Goal: Information Seeking & Learning: Learn about a topic

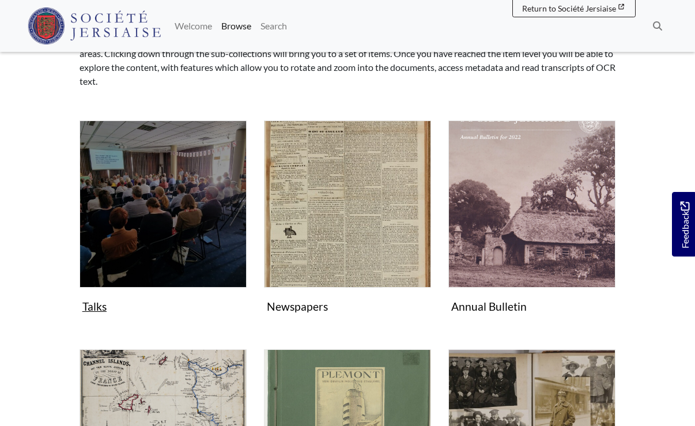
scroll to position [173, 0]
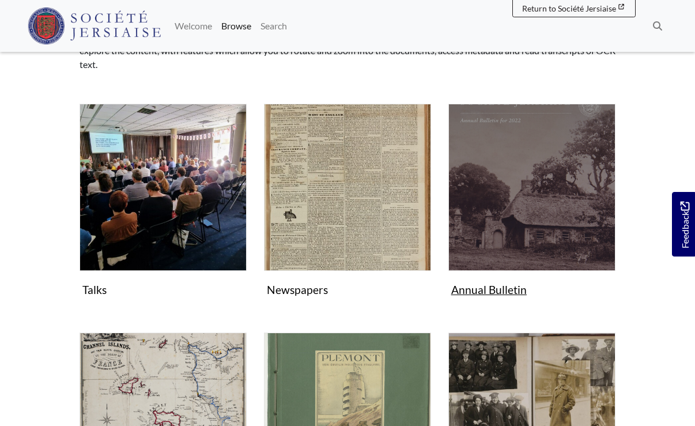
click at [499, 254] on img "Subcollection" at bounding box center [531, 187] width 167 height 167
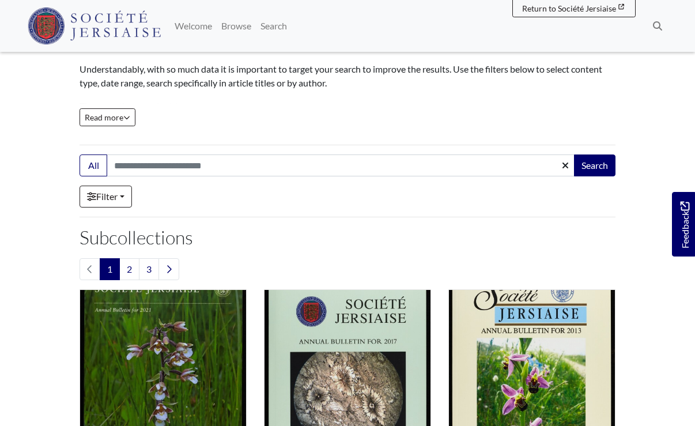
scroll to position [173, 0]
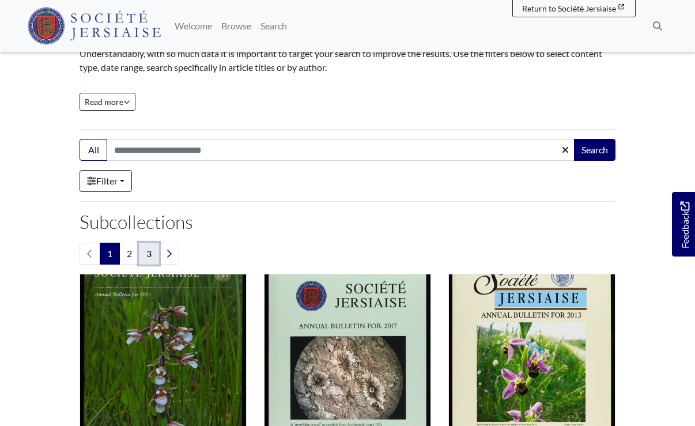
click at [150, 259] on link "3" at bounding box center [149, 254] width 20 height 22
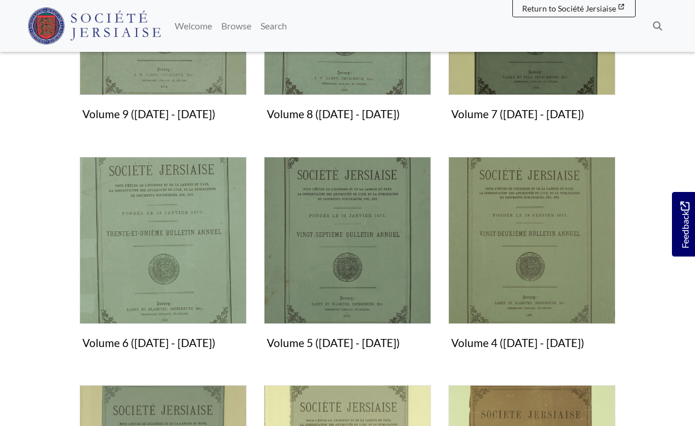
scroll to position [864, 0]
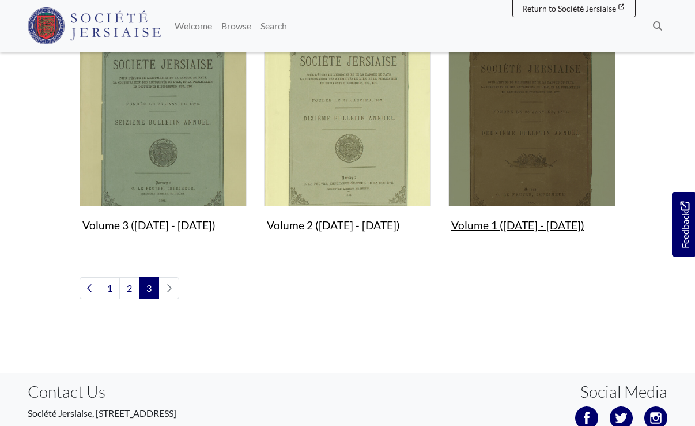
click at [509, 164] on img "Subcollection" at bounding box center [531, 122] width 167 height 167
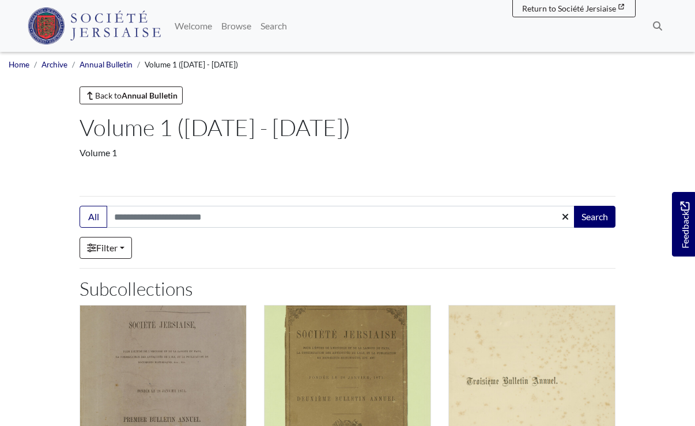
scroll to position [346, 0]
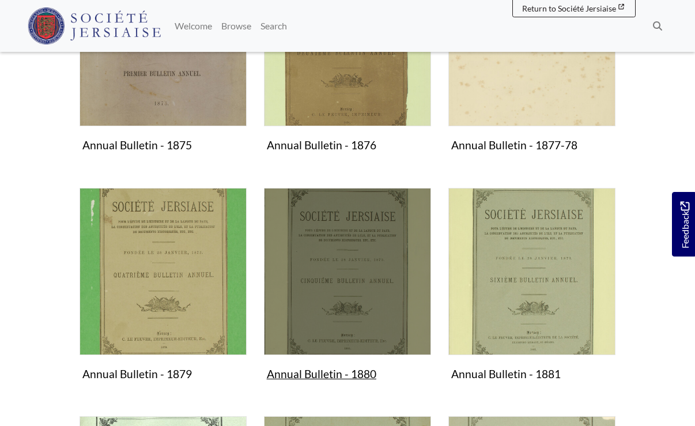
click at [354, 314] on img "Subcollection" at bounding box center [347, 271] width 167 height 167
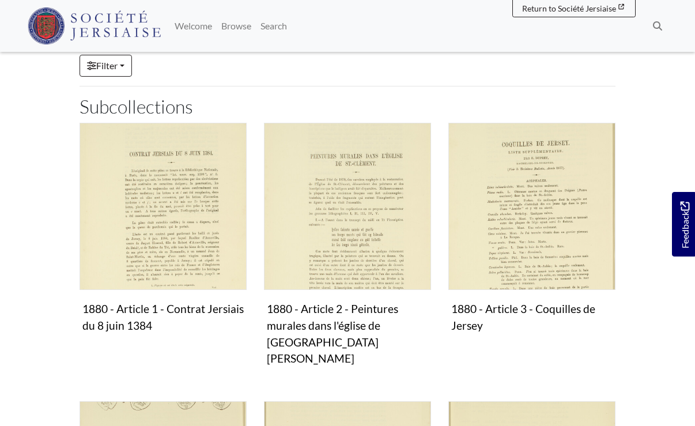
scroll to position [519, 0]
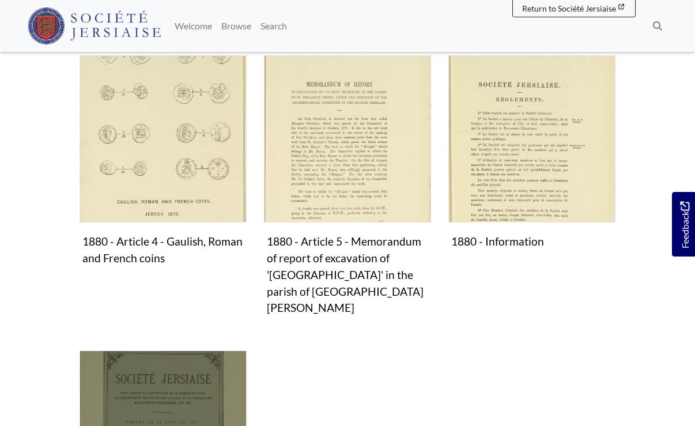
click at [121, 350] on img "Subcollection" at bounding box center [163, 433] width 167 height 167
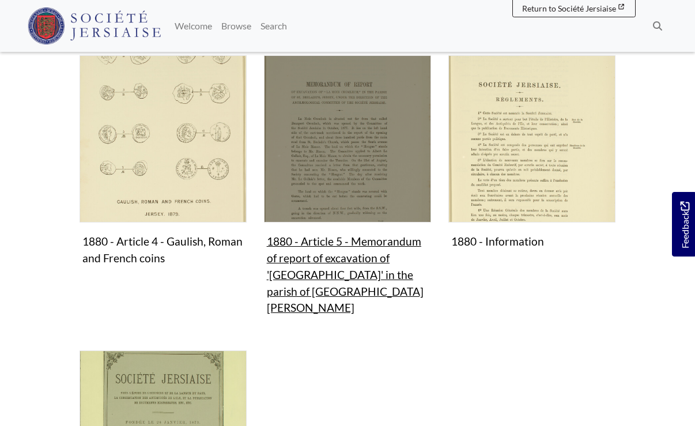
click at [359, 164] on img "Subcollection" at bounding box center [347, 138] width 167 height 167
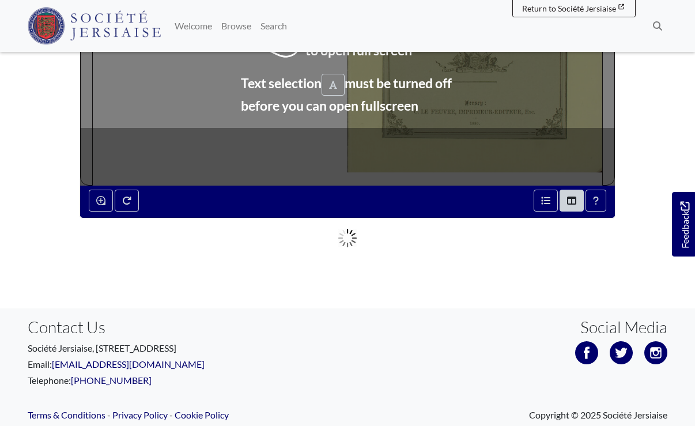
scroll to position [442, 0]
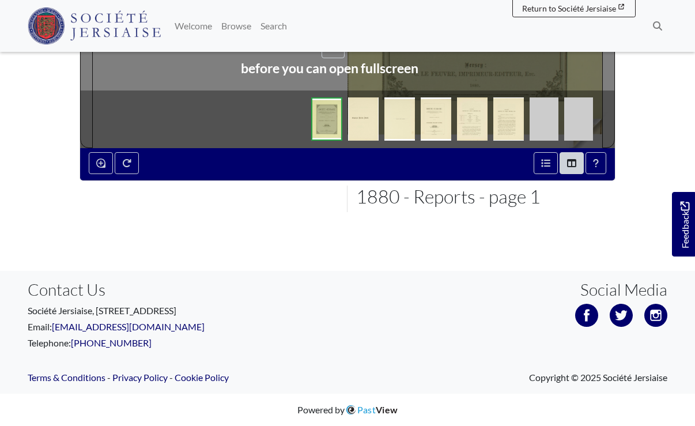
click at [498, 113] on img at bounding box center [508, 118] width 31 height 43
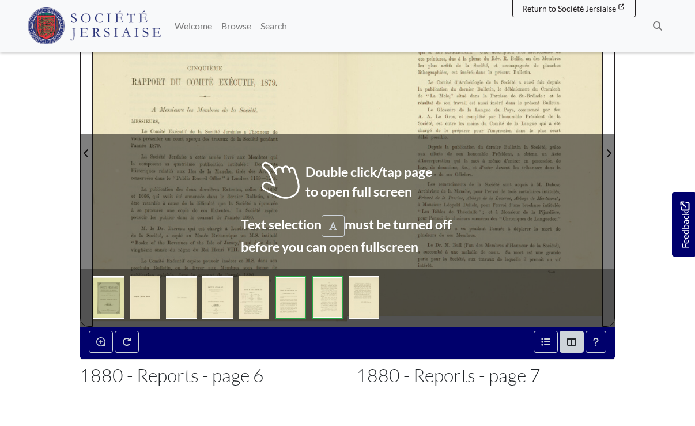
scroll to position [269, 0]
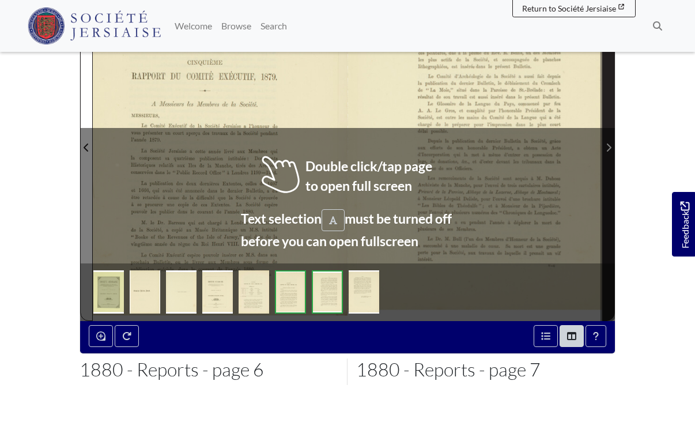
click at [606, 146] on icon "Next Page" at bounding box center [609, 147] width 6 height 9
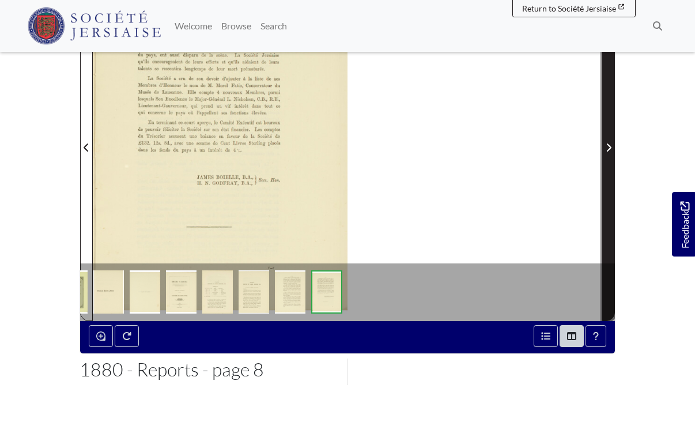
click at [606, 146] on icon "Next Page" at bounding box center [609, 147] width 6 height 9
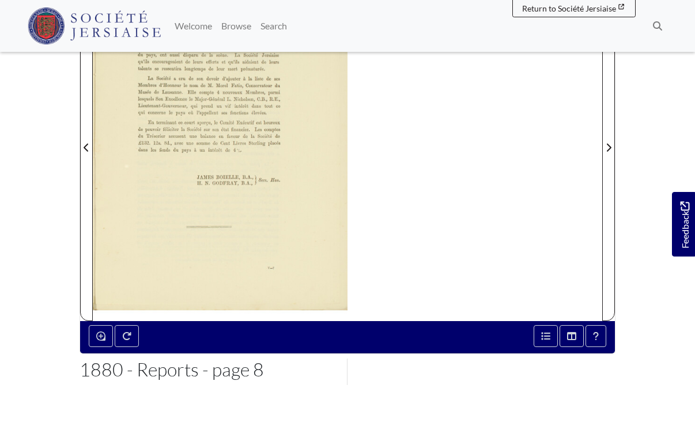
click at [186, 314] on div at bounding box center [220, 140] width 255 height 360
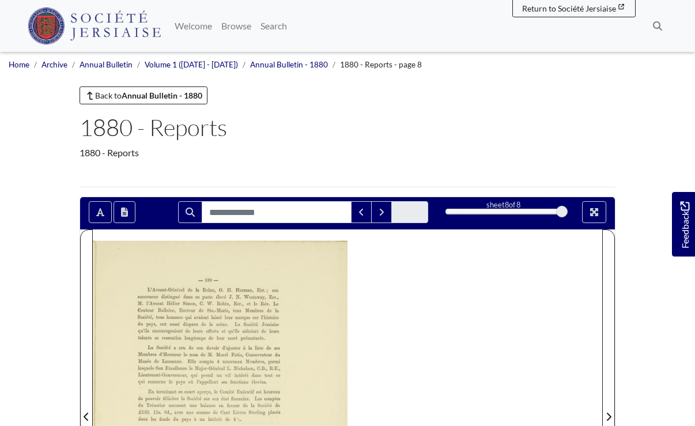
scroll to position [173, 0]
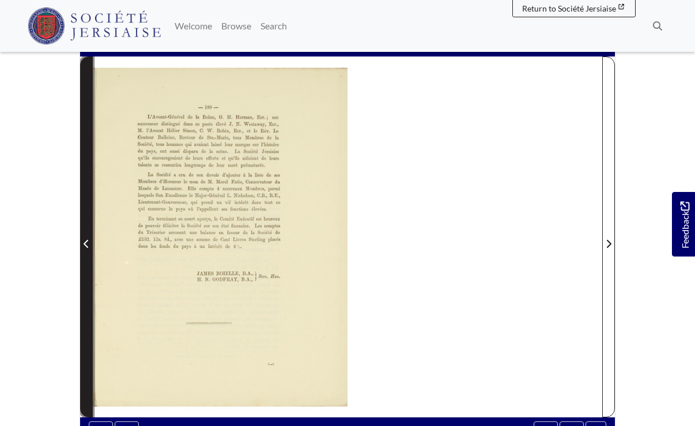
click at [85, 245] on icon "Previous Page" at bounding box center [86, 244] width 5 height 8
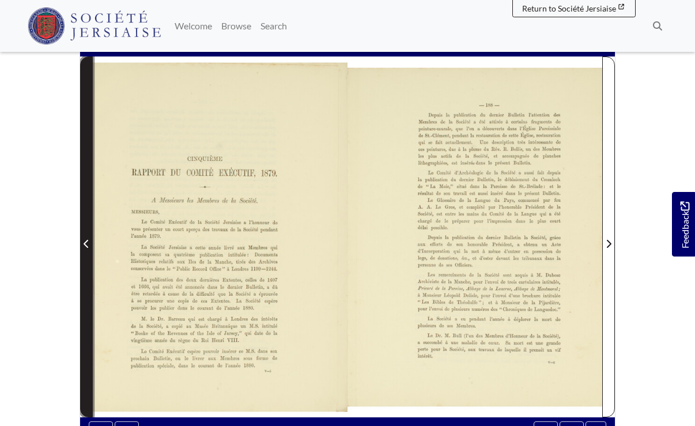
click at [85, 245] on icon "Previous Page" at bounding box center [86, 244] width 5 height 8
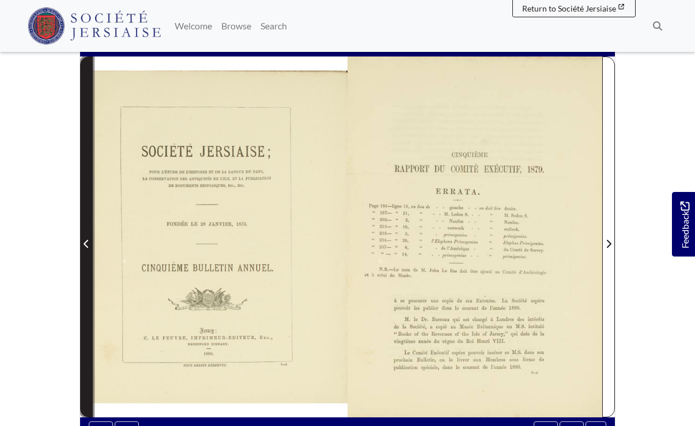
click at [85, 245] on icon "Previous Page" at bounding box center [86, 244] width 5 height 8
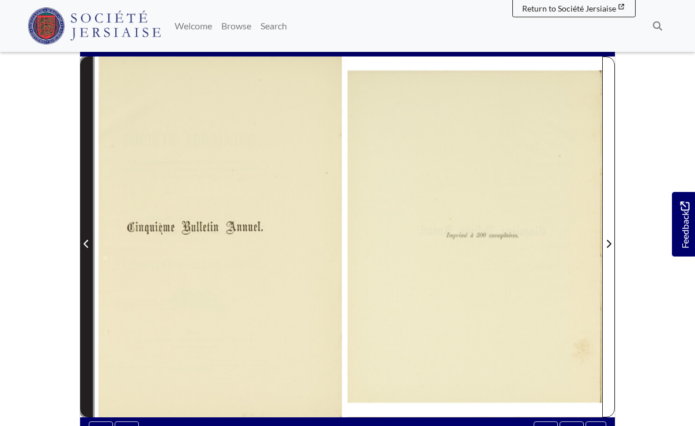
click at [85, 245] on icon "Previous Page" at bounding box center [86, 244] width 5 height 8
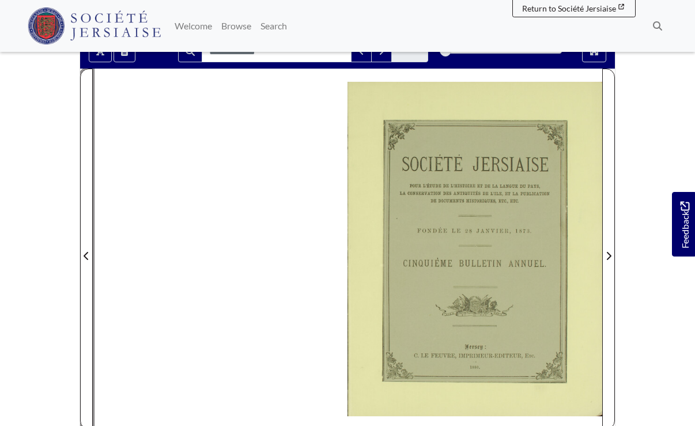
scroll to position [173, 0]
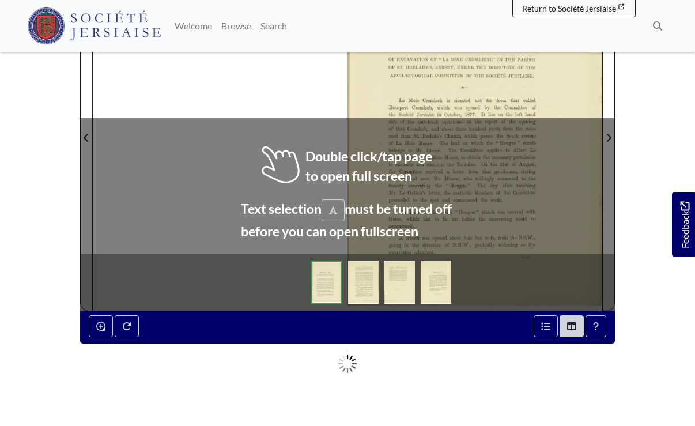
scroll to position [173, 0]
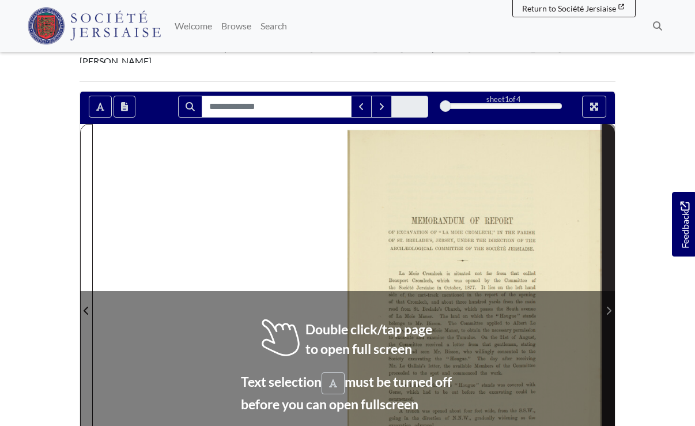
click at [613, 304] on span "Next Page" at bounding box center [609, 311] width 12 height 14
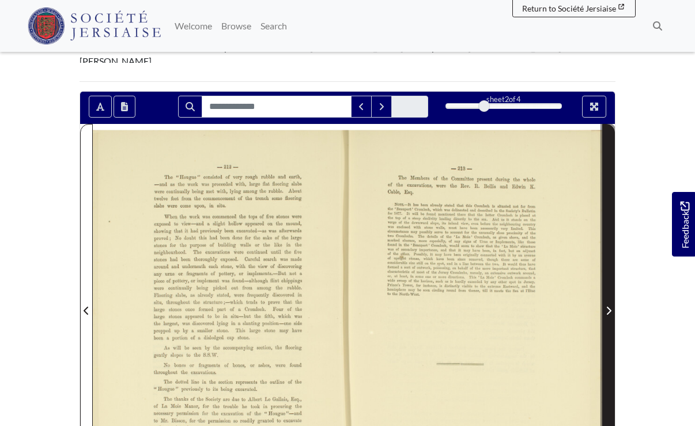
click at [609, 307] on icon "Next Page" at bounding box center [609, 311] width 5 height 8
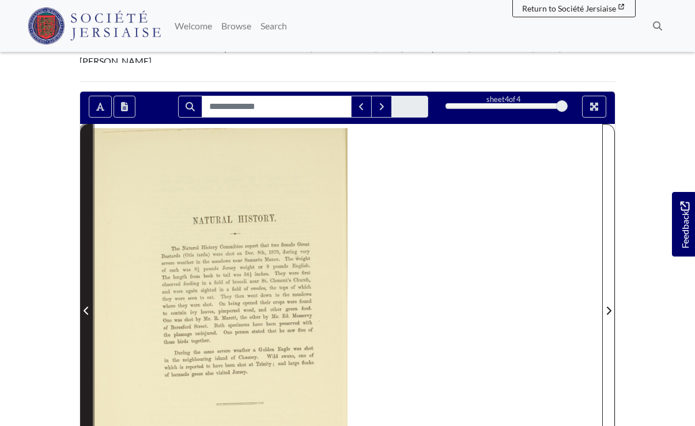
click at [80, 269] on button "Previous Page" at bounding box center [86, 304] width 13 height 360
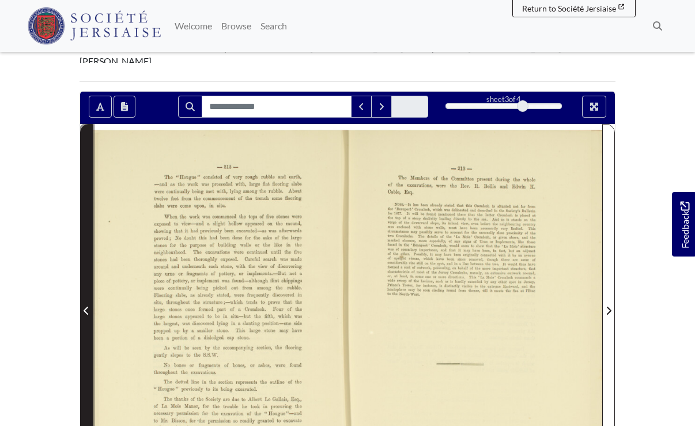
click at [80, 271] on button "Previous Page" at bounding box center [86, 304] width 13 height 360
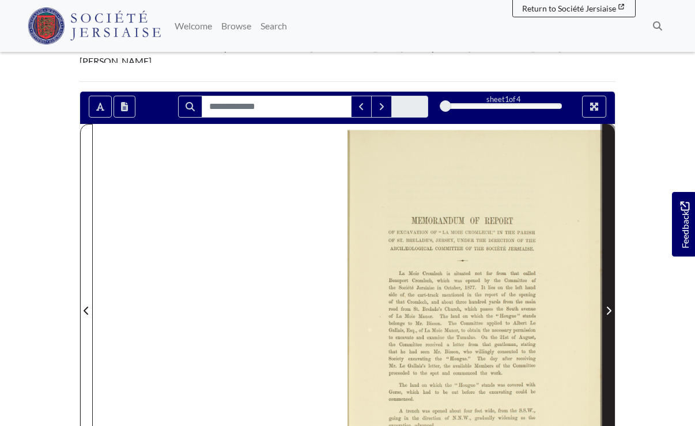
click at [608, 307] on icon "Next Page" at bounding box center [609, 311] width 5 height 8
